Goal: Transaction & Acquisition: Purchase product/service

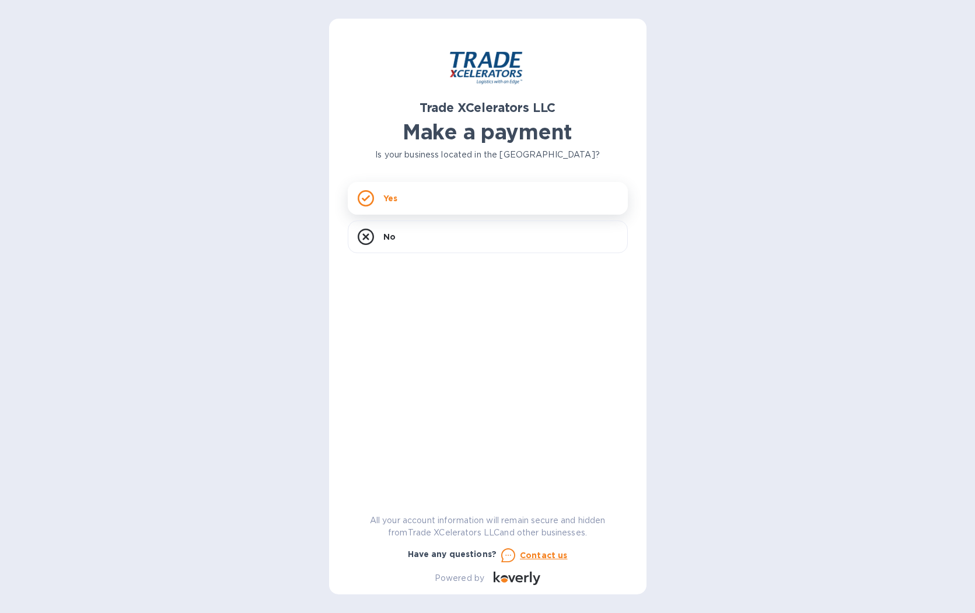
click at [401, 199] on div "Yes" at bounding box center [488, 198] width 280 height 33
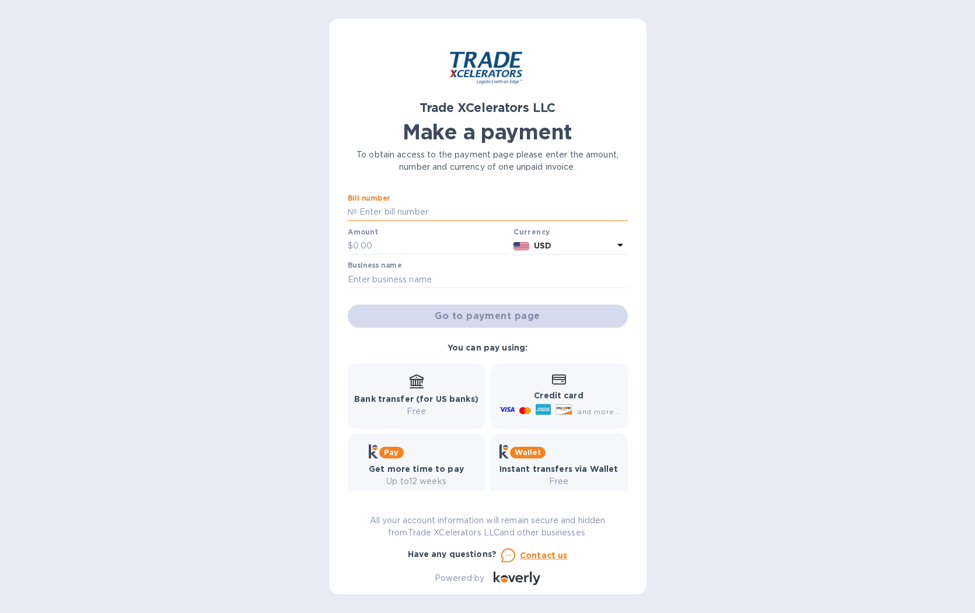
click at [380, 214] on input "text" at bounding box center [492, 212] width 271 height 17
type input "1505062-1"
click at [379, 248] on input "text" at bounding box center [431, 245] width 156 height 17
type input "28,177.83"
click at [430, 280] on input "text" at bounding box center [488, 279] width 280 height 17
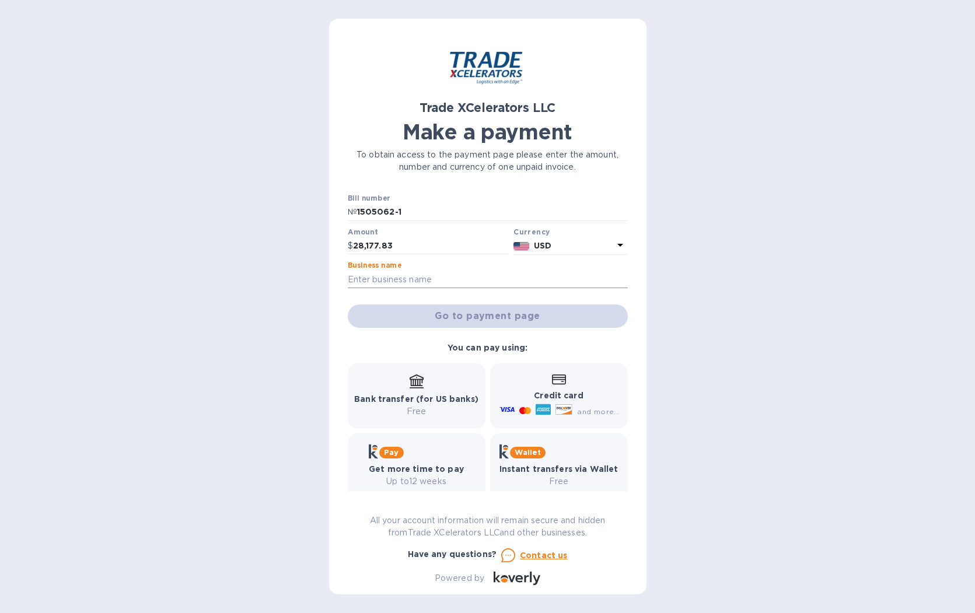
type input "God Miami Inc"
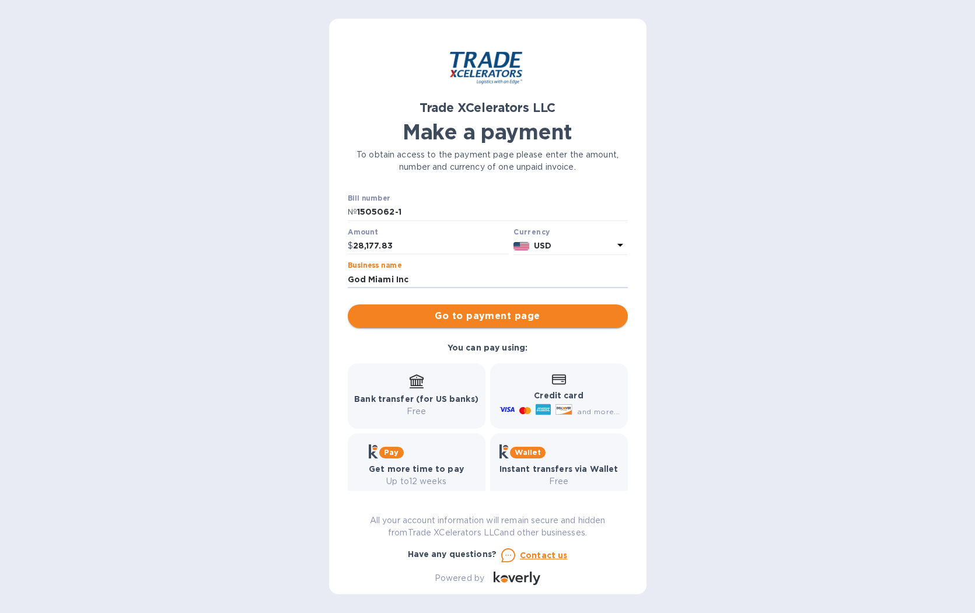
click at [474, 315] on span "Go to payment page" at bounding box center [487, 316] width 261 height 14
